Goal: Information Seeking & Learning: Learn about a topic

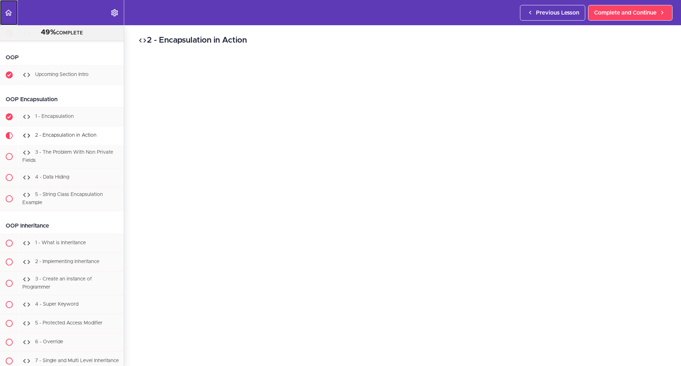
scroll to position [4105, 0]
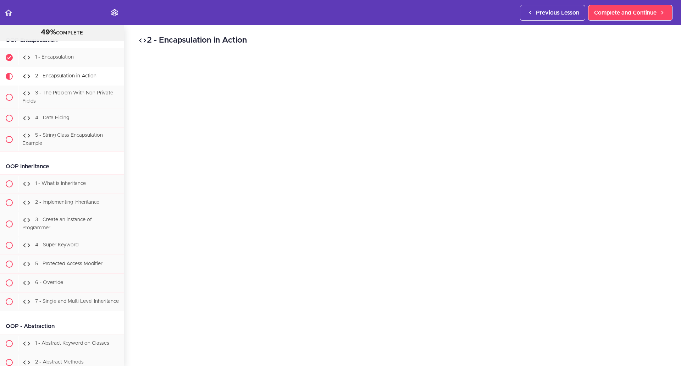
click at [139, 354] on div "2 - Encapsulation in Action Complete and Continue 1 - Follow us on LinkedIn 2 -…" at bounding box center [402, 195] width 557 height 341
click at [619, 13] on span "Complete and Continue" at bounding box center [626, 13] width 62 height 9
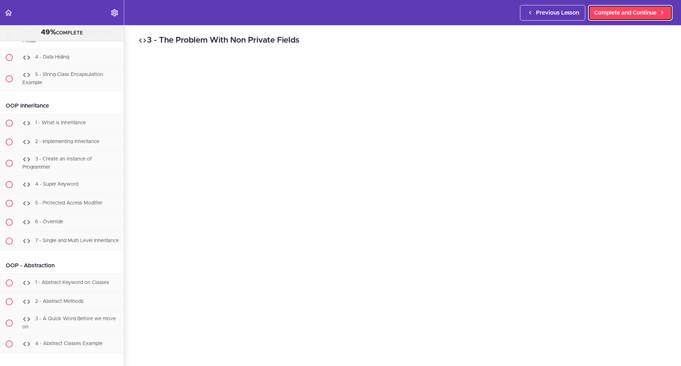
scroll to position [4168, 0]
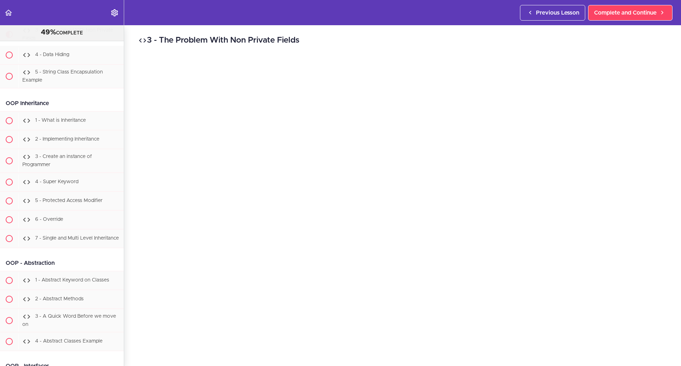
click at [66, 21] on div "2 - Encapsulation in Action" at bounding box center [70, 13] width 105 height 16
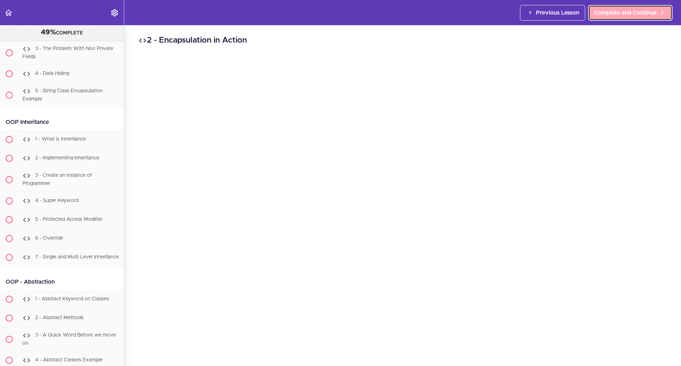
click at [634, 13] on span "Complete and Continue" at bounding box center [626, 13] width 62 height 9
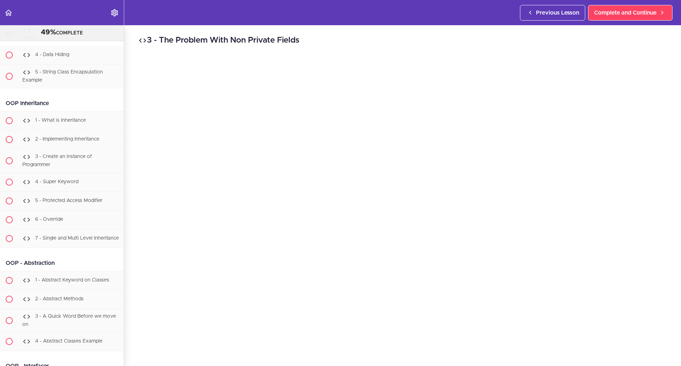
scroll to position [19, 0]
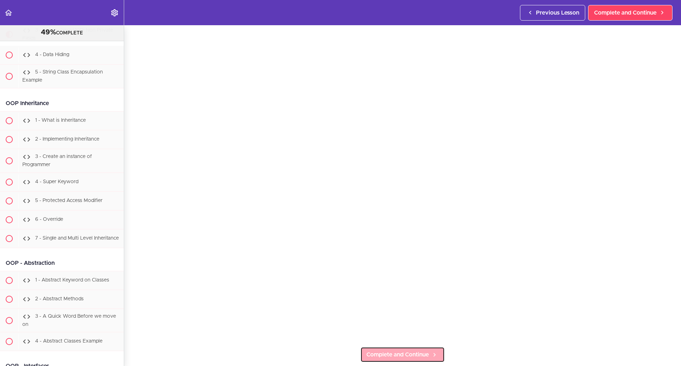
click at [397, 359] on link "Complete and Continue" at bounding box center [403, 355] width 84 height 16
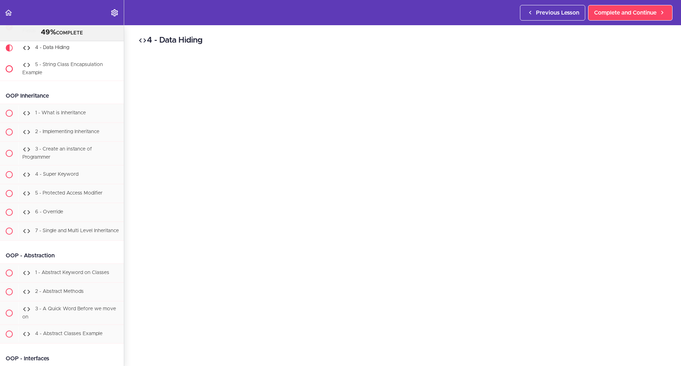
scroll to position [4157, 0]
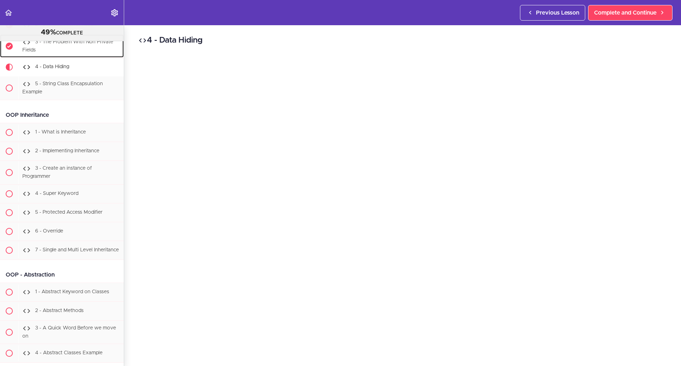
click at [78, 58] on div "3 - The Problem With Non Private Fields" at bounding box center [70, 45] width 105 height 23
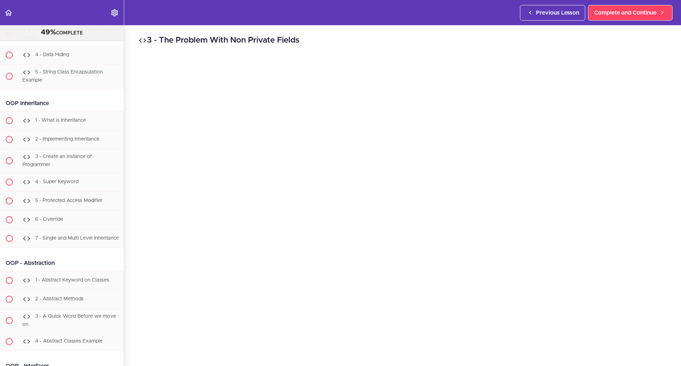
scroll to position [178, 0]
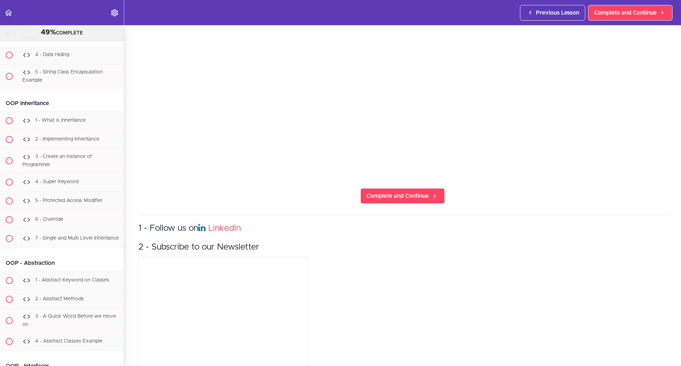
click at [399, 269] on div "1 - Follow us on LinkedIn 2 - Subscribe to our Newsletter" at bounding box center [402, 293] width 529 height 157
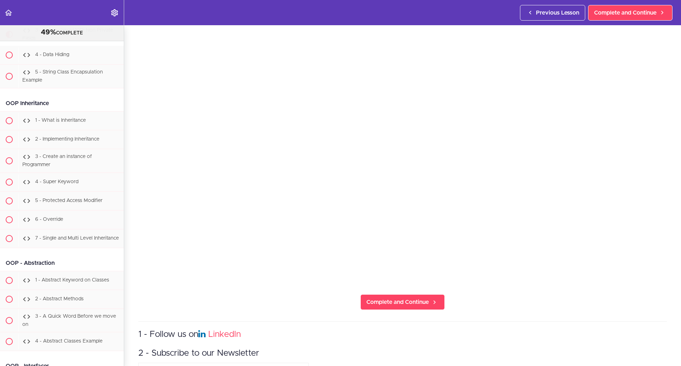
scroll to position [71, 0]
click at [649, 5] on link "Complete and Continue" at bounding box center [630, 13] width 84 height 16
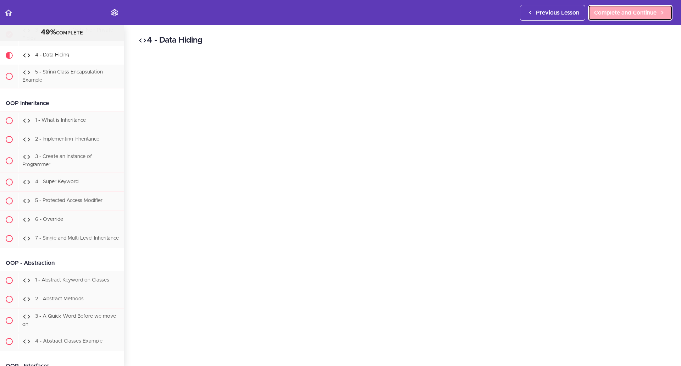
scroll to position [4192, 0]
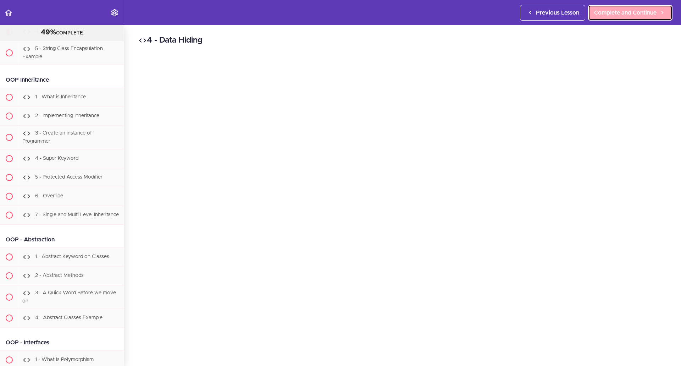
click at [624, 12] on span "Complete and Continue" at bounding box center [626, 13] width 62 height 9
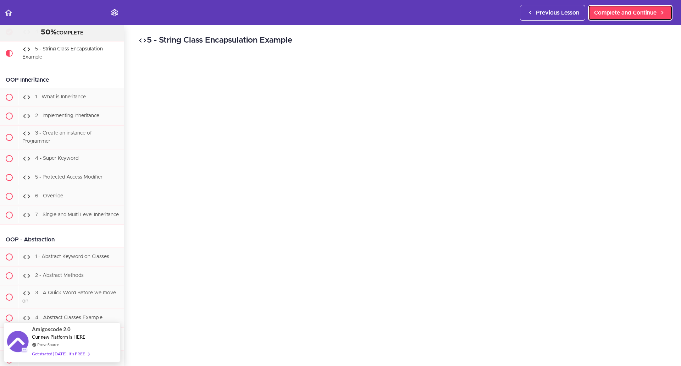
scroll to position [4211, 0]
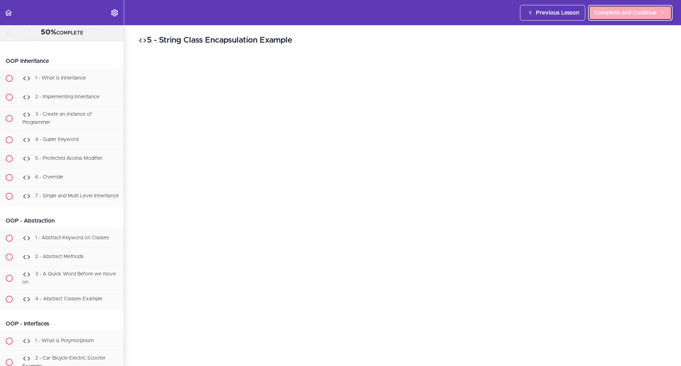
click at [645, 9] on span "Complete and Continue" at bounding box center [626, 13] width 62 height 9
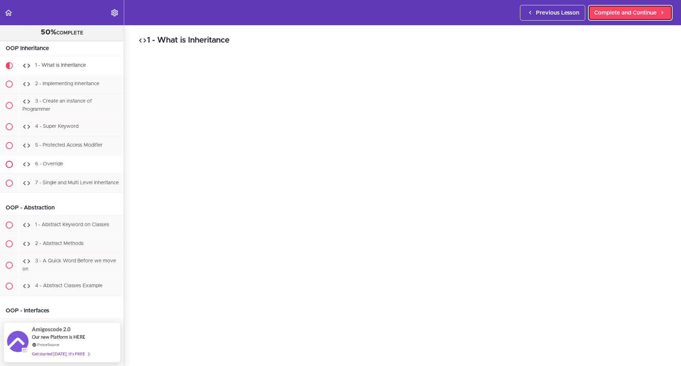
scroll to position [4223, 0]
